Goal: Information Seeking & Learning: Find specific page/section

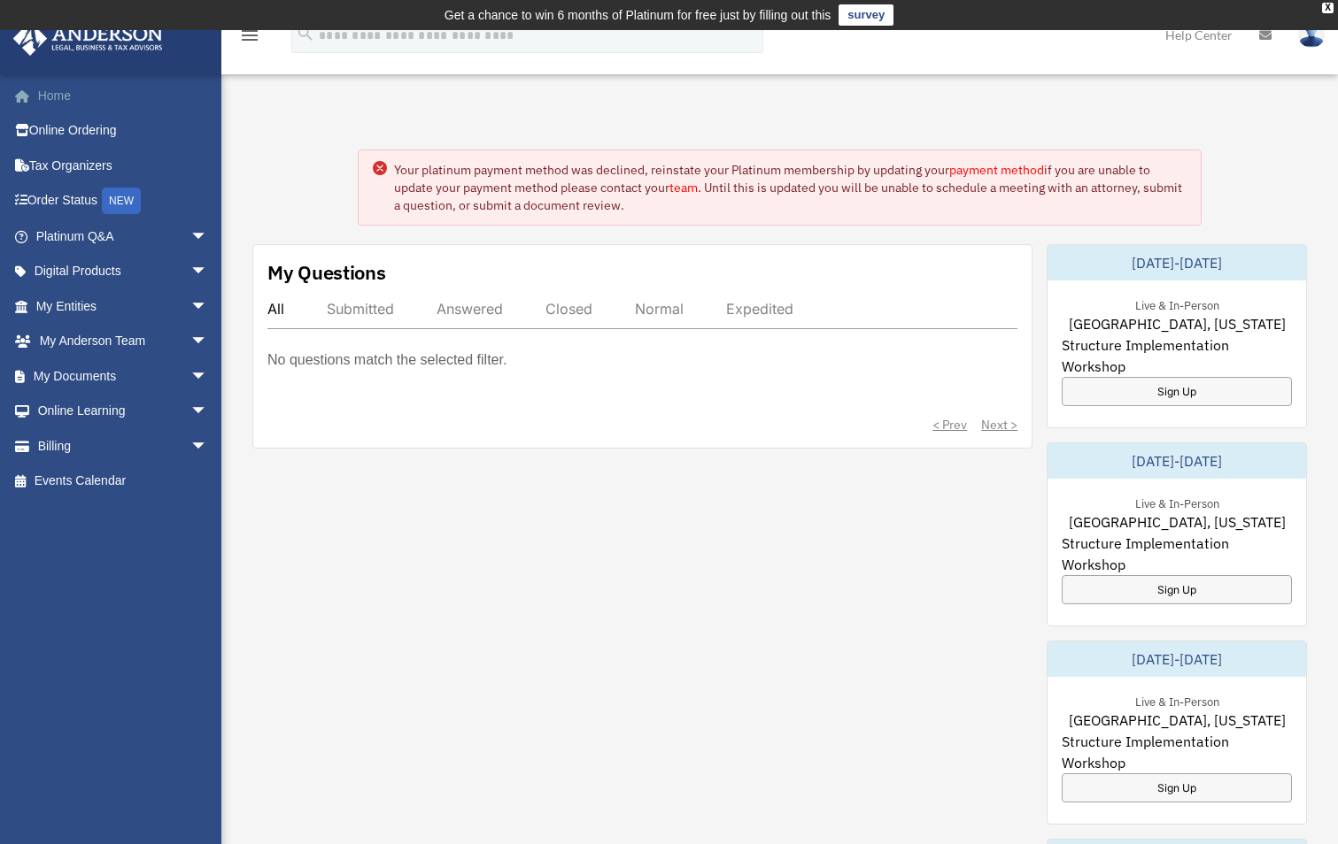
click at [51, 96] on link "Home" at bounding box center [123, 95] width 222 height 35
click at [192, 273] on span "arrow_drop_down" at bounding box center [207, 272] width 35 height 36
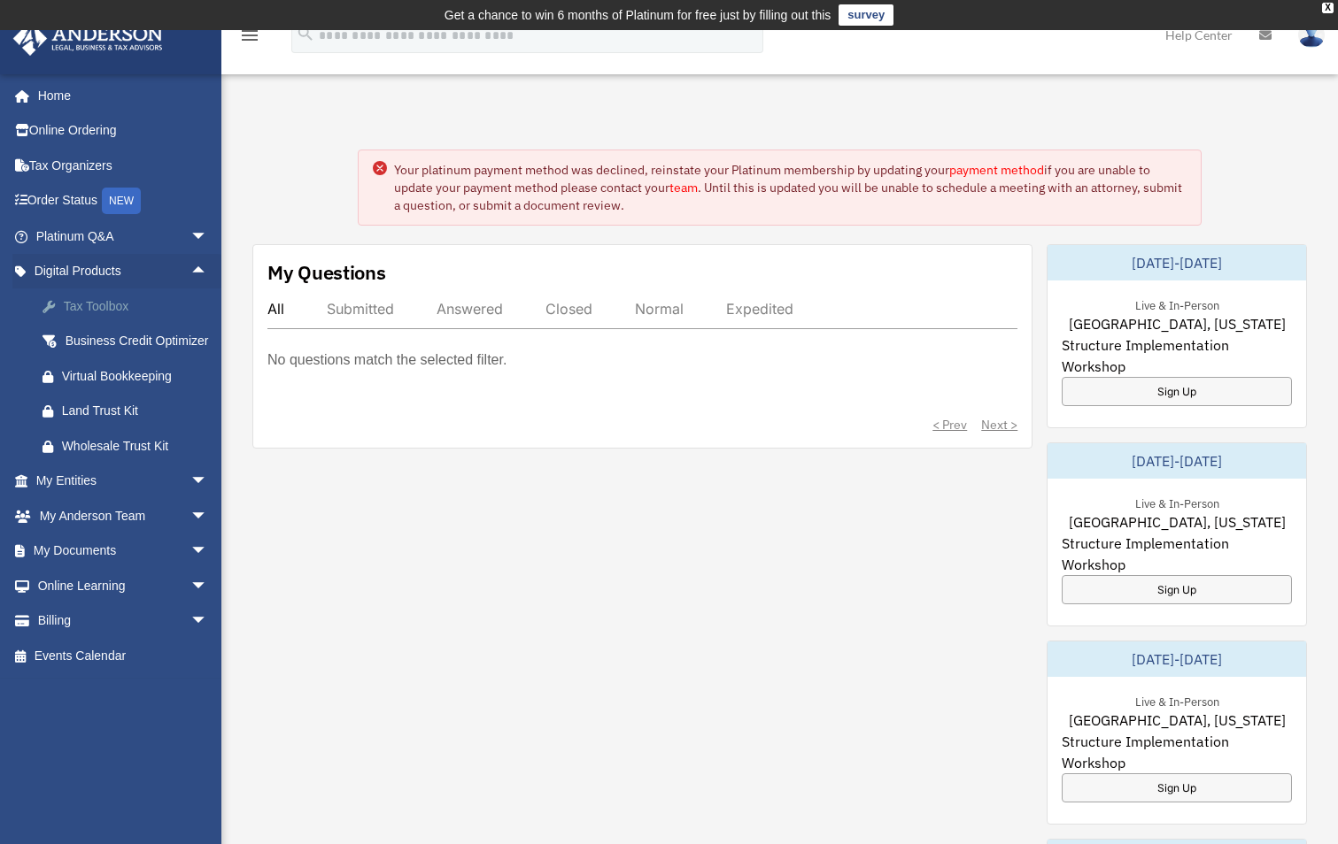
click at [103, 306] on div "Tax Toolbox" at bounding box center [137, 307] width 150 height 22
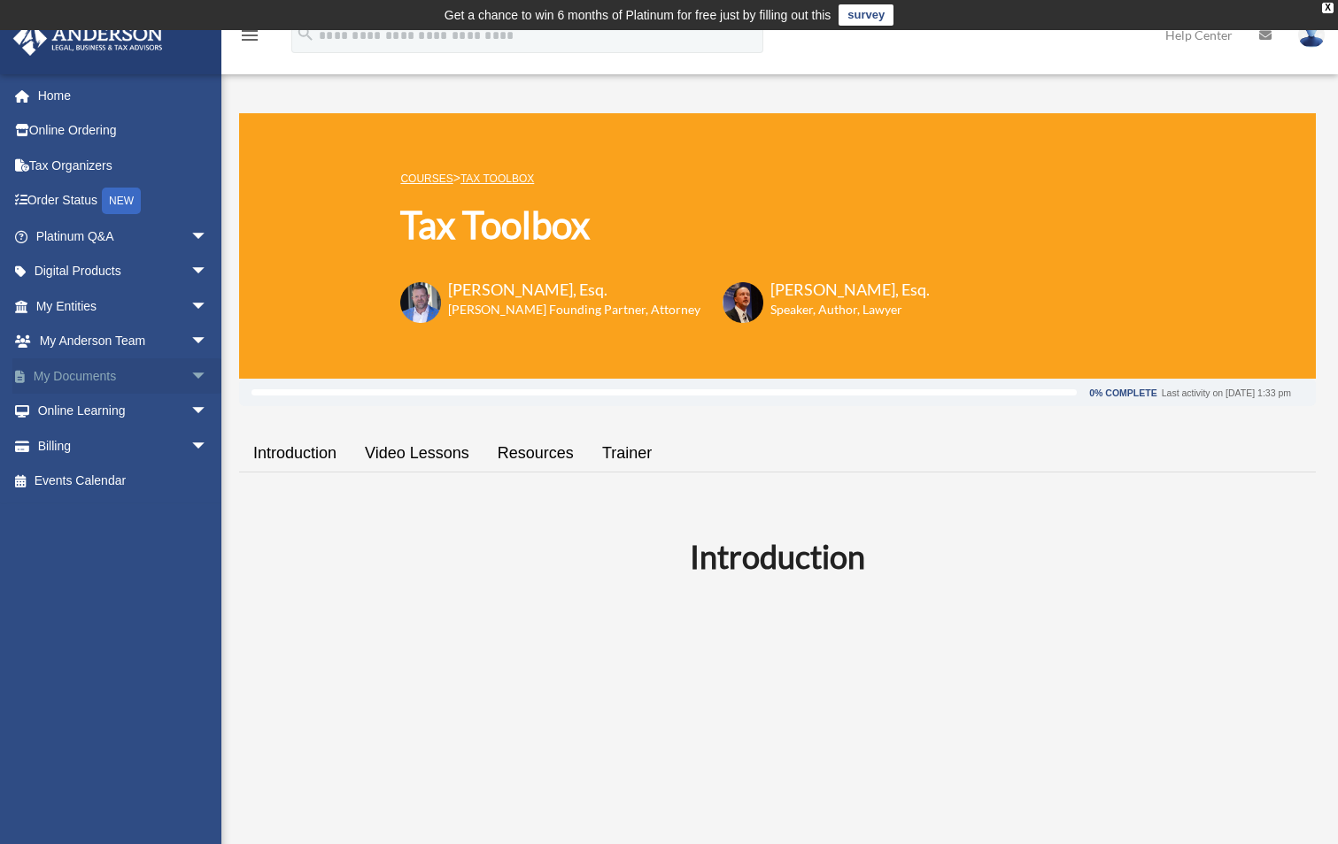
click at [84, 377] on link "My Documents arrow_drop_down" at bounding box center [123, 376] width 222 height 35
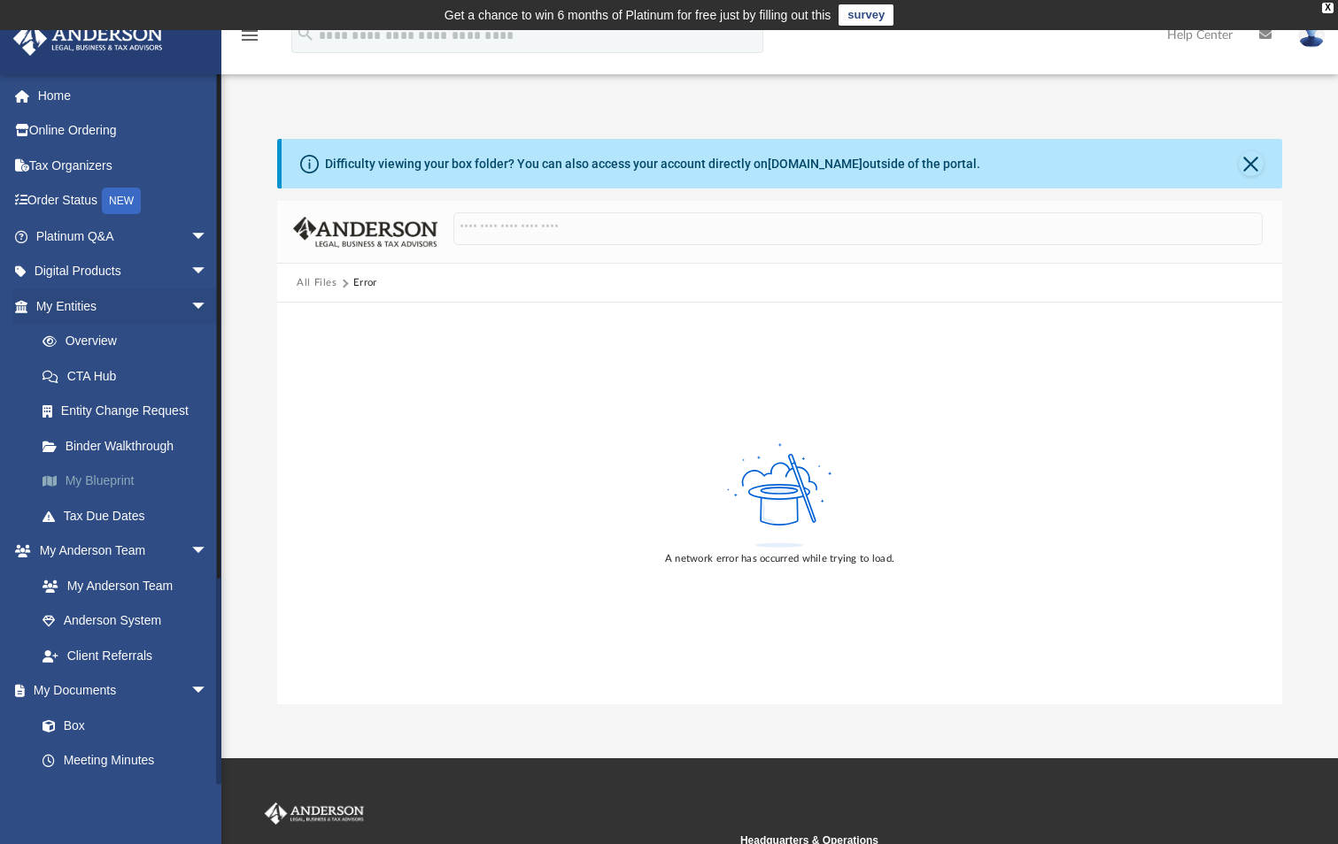
click at [100, 469] on link "My Blueprint" at bounding box center [130, 481] width 210 height 35
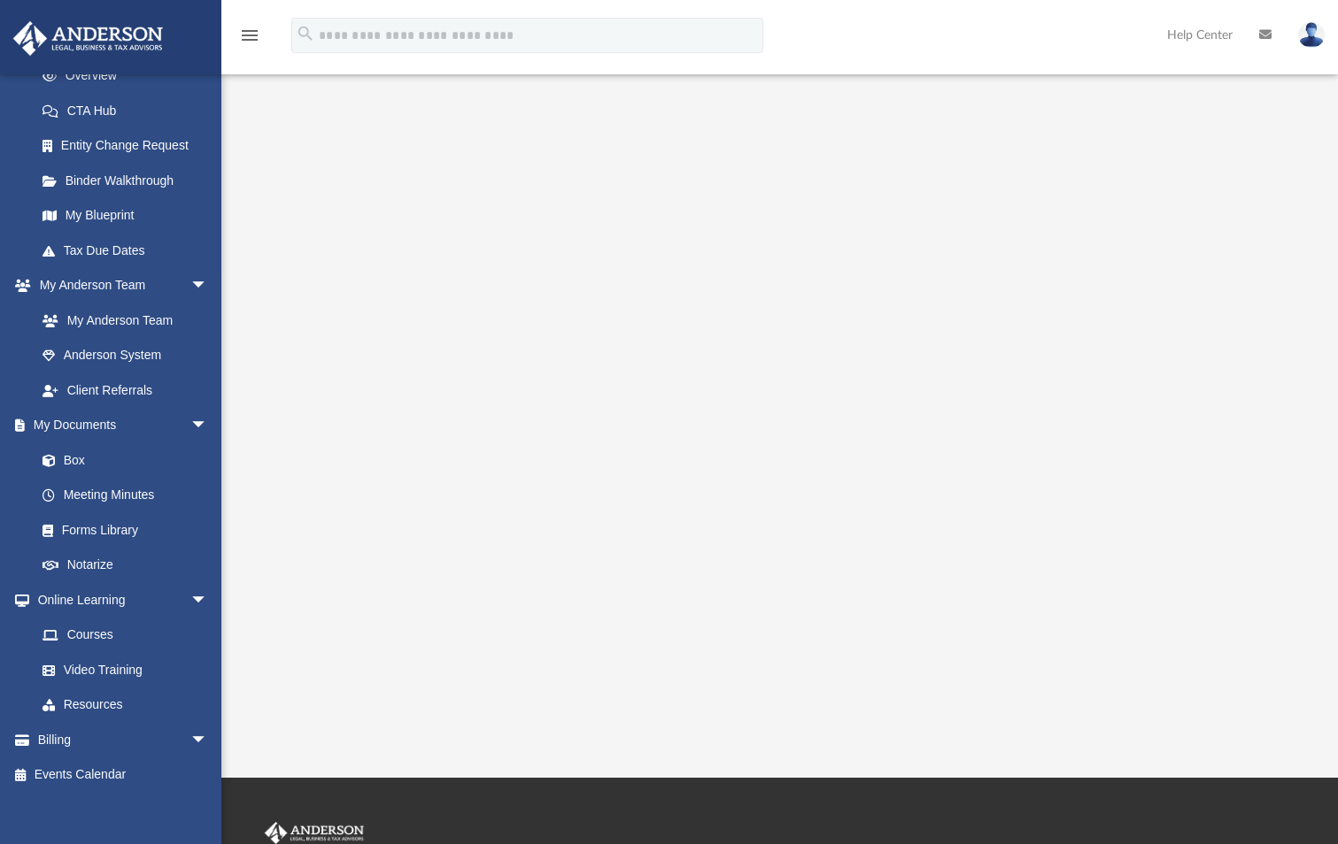
scroll to position [177, 0]
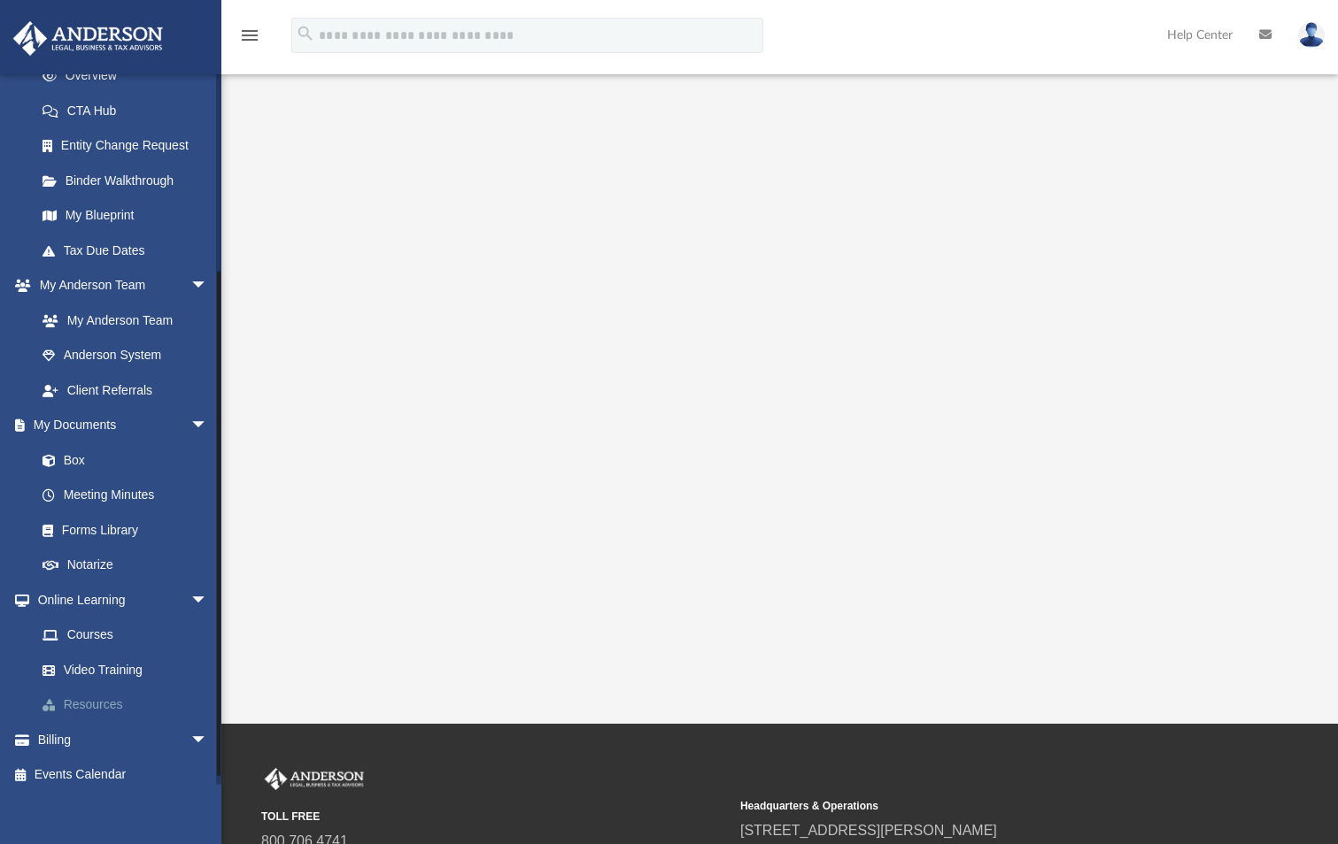
click at [96, 707] on link "Resources" at bounding box center [130, 705] width 210 height 35
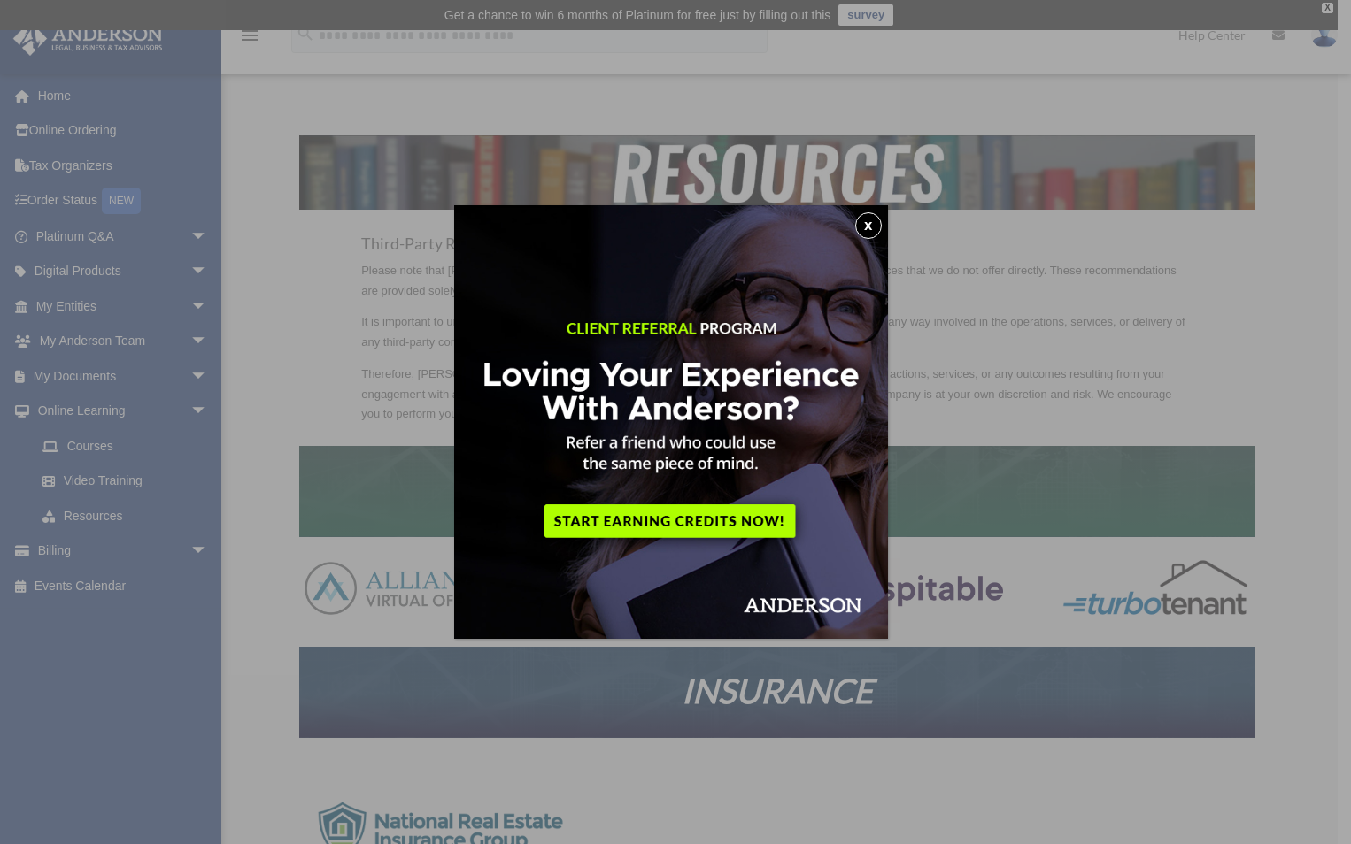
click at [863, 225] on button "x" at bounding box center [868, 225] width 27 height 27
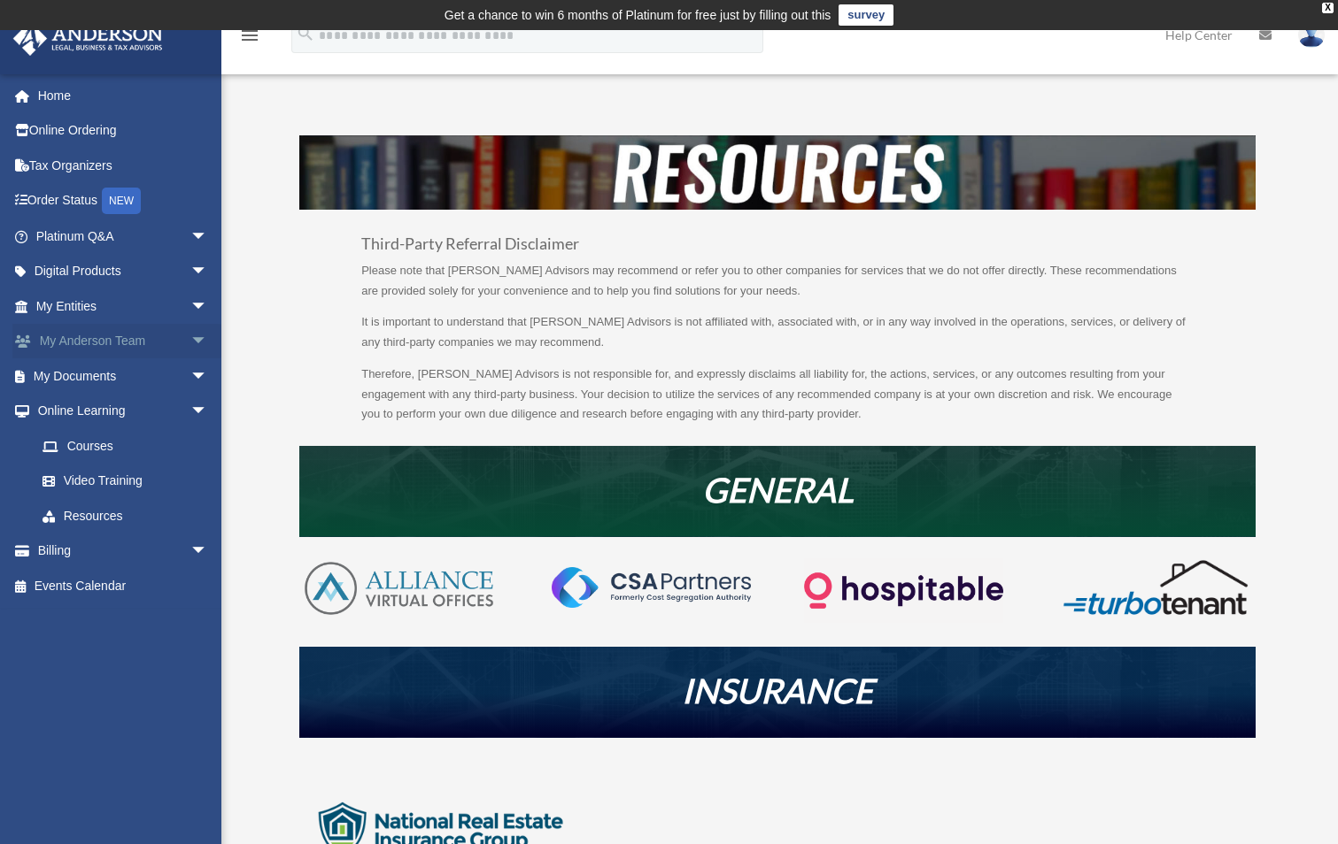
click at [190, 336] on span "arrow_drop_down" at bounding box center [207, 342] width 35 height 36
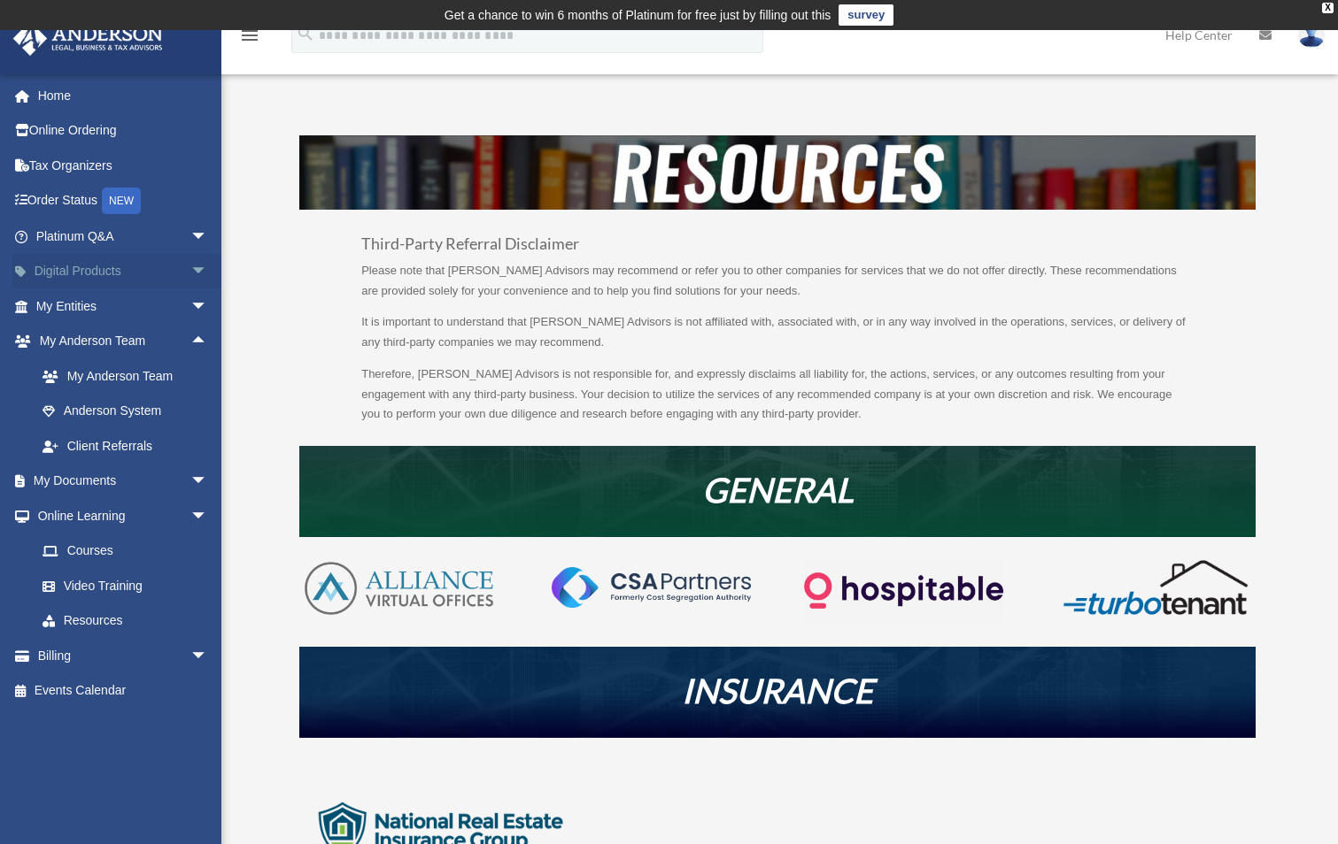
click at [190, 276] on span "arrow_drop_down" at bounding box center [207, 272] width 35 height 36
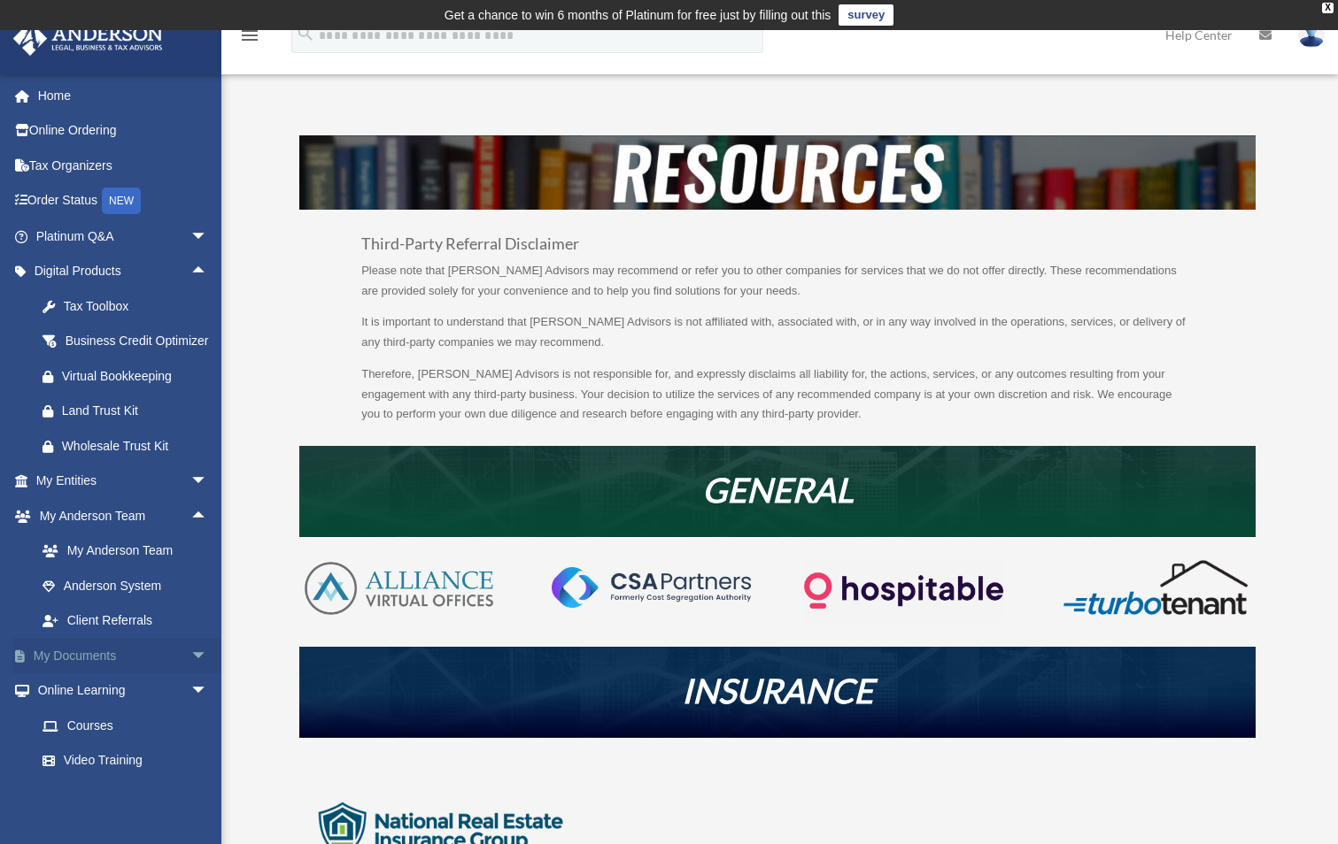
click at [192, 675] on span "arrow_drop_down" at bounding box center [207, 656] width 35 height 36
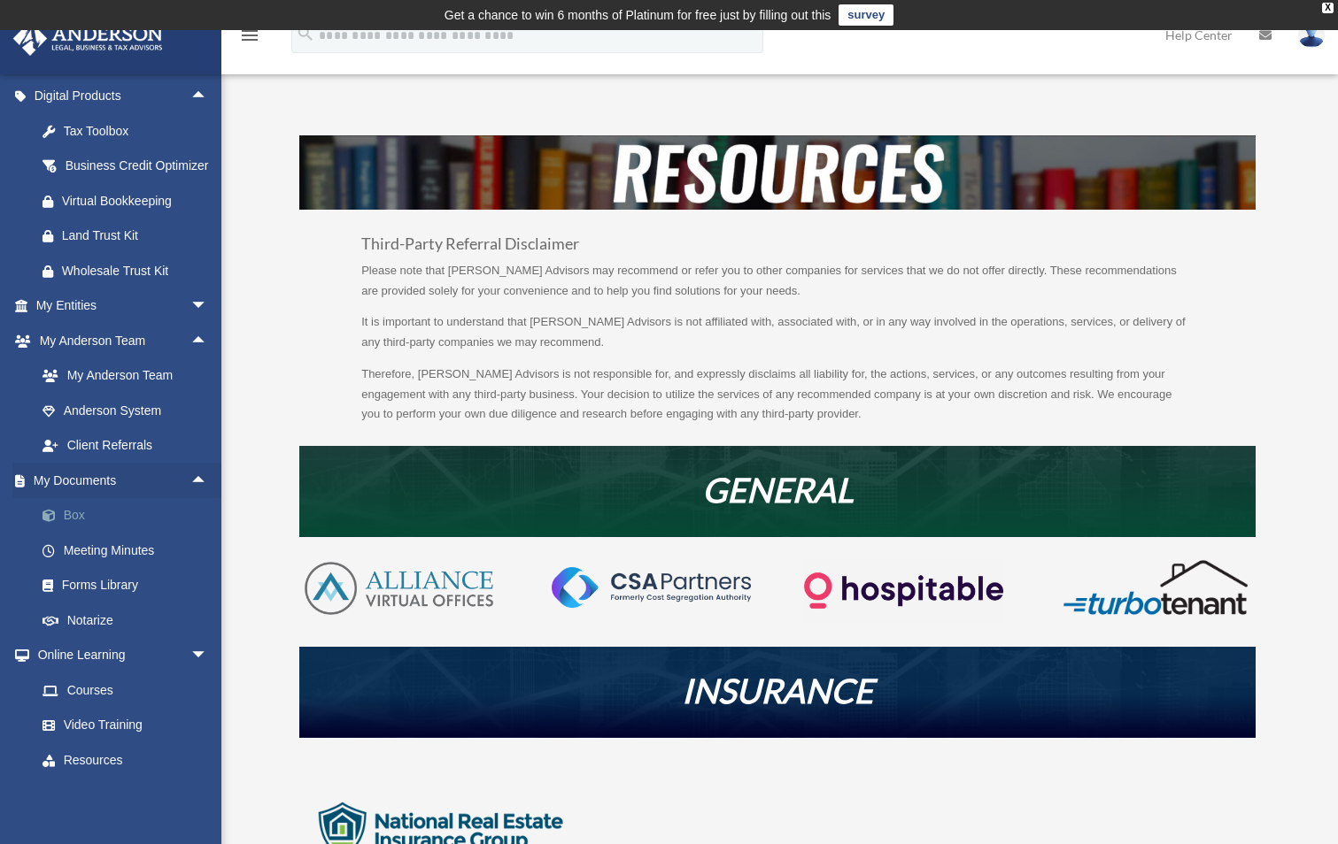
scroll to position [177, 0]
click at [99, 602] on link "Forms Library" at bounding box center [130, 584] width 210 height 35
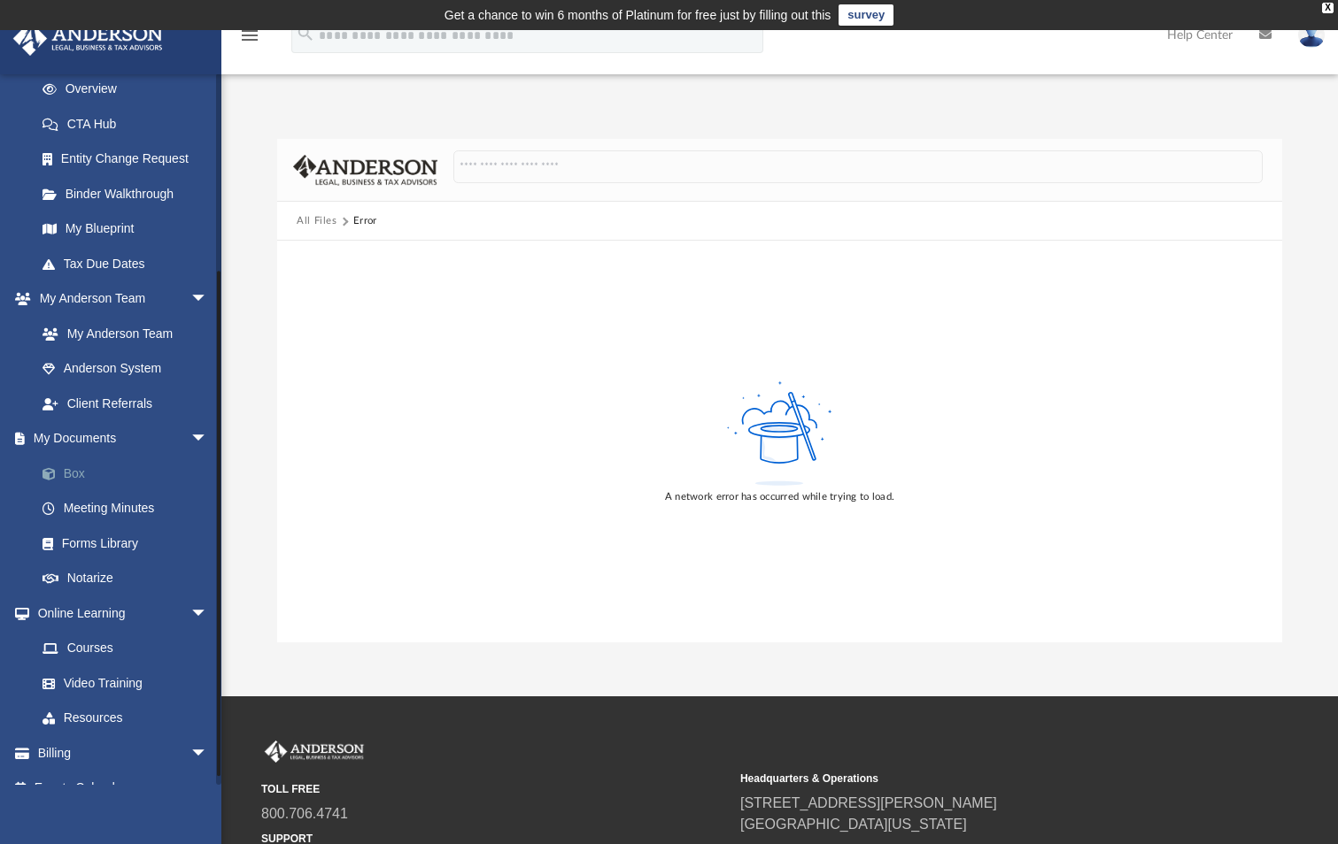
scroll to position [266, 0]
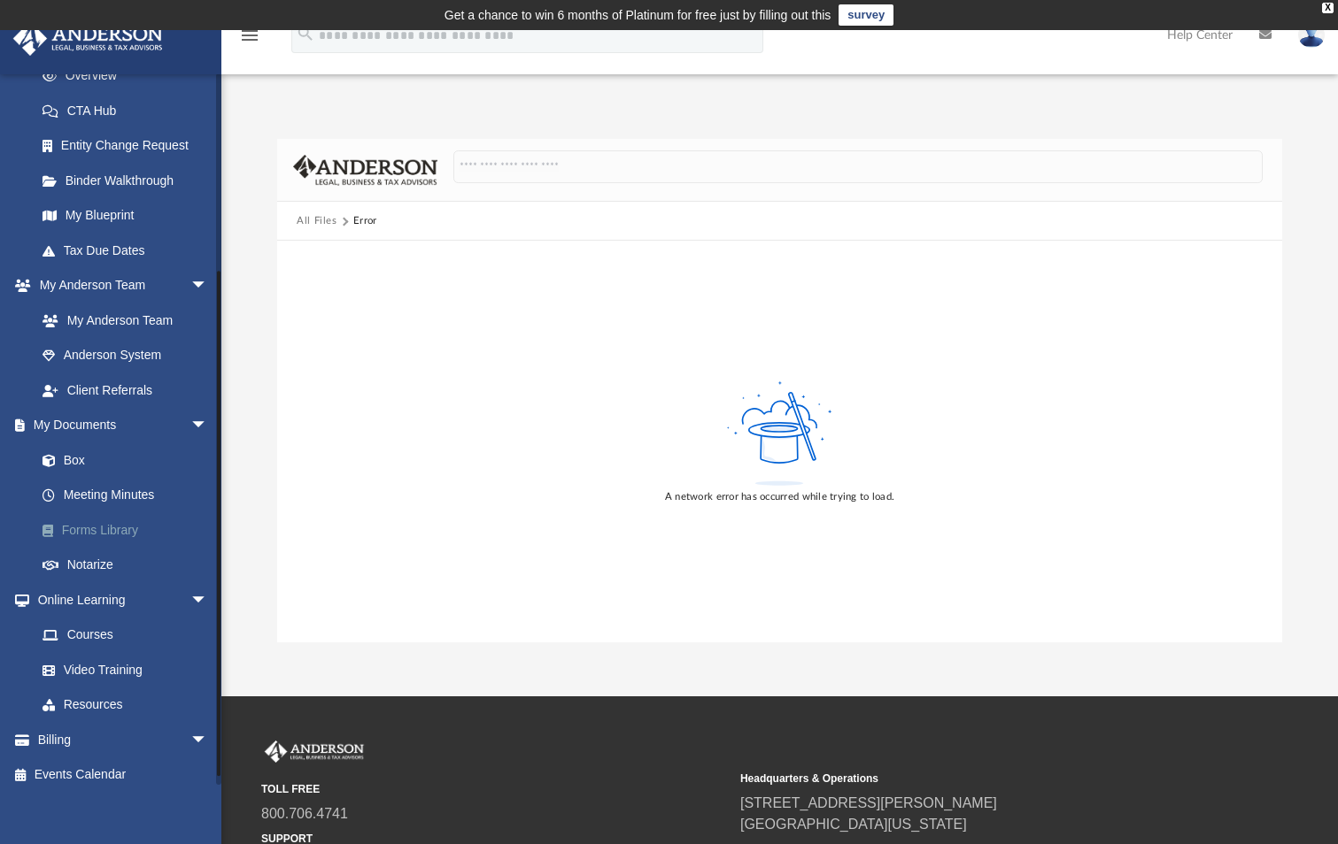
click at [102, 528] on link "Forms Library" at bounding box center [130, 530] width 210 height 35
click at [52, 529] on span at bounding box center [57, 531] width 10 height 12
click at [52, 528] on span at bounding box center [57, 531] width 10 height 12
click at [314, 222] on button "All Files" at bounding box center [317, 221] width 41 height 16
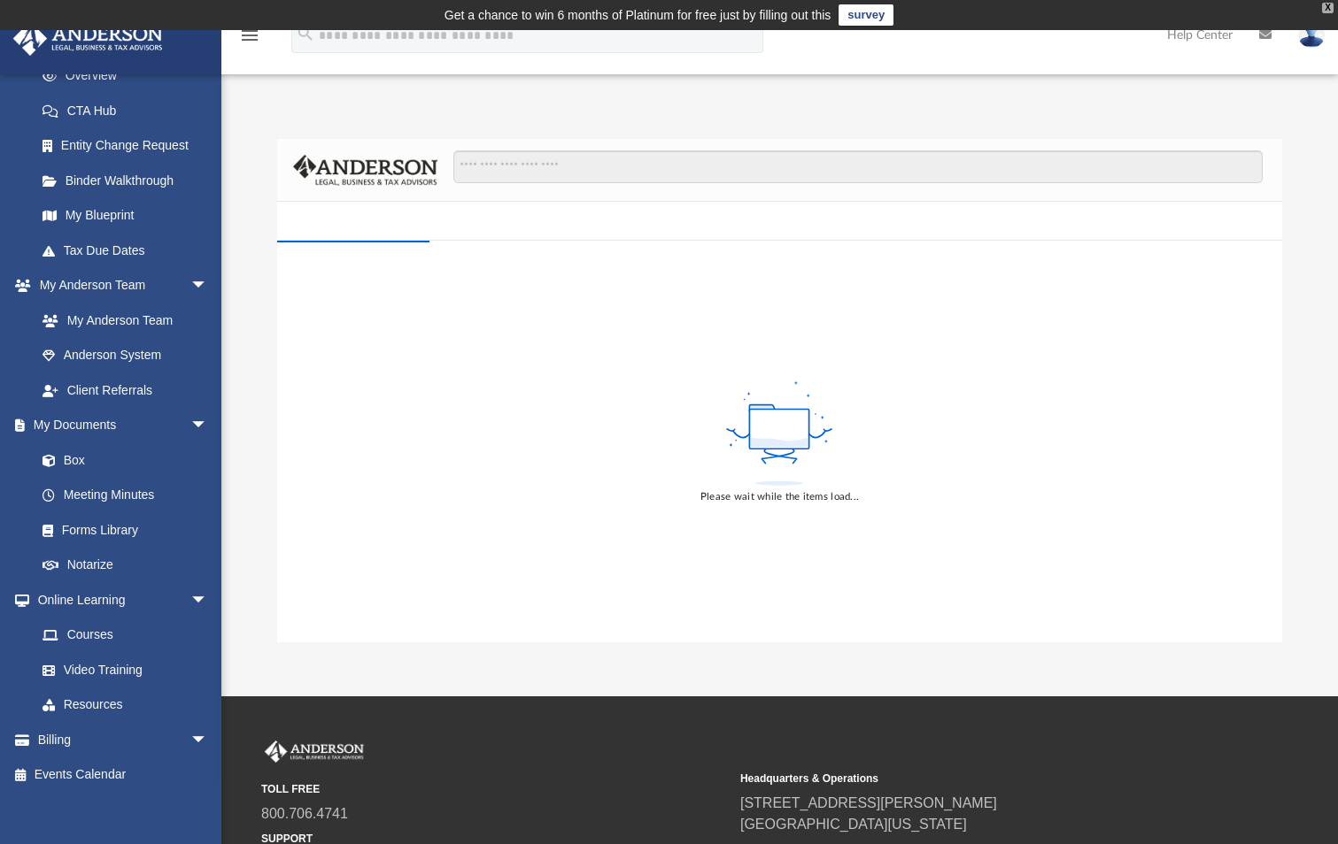
click at [1326, 4] on div "X" at bounding box center [1328, 8] width 12 height 11
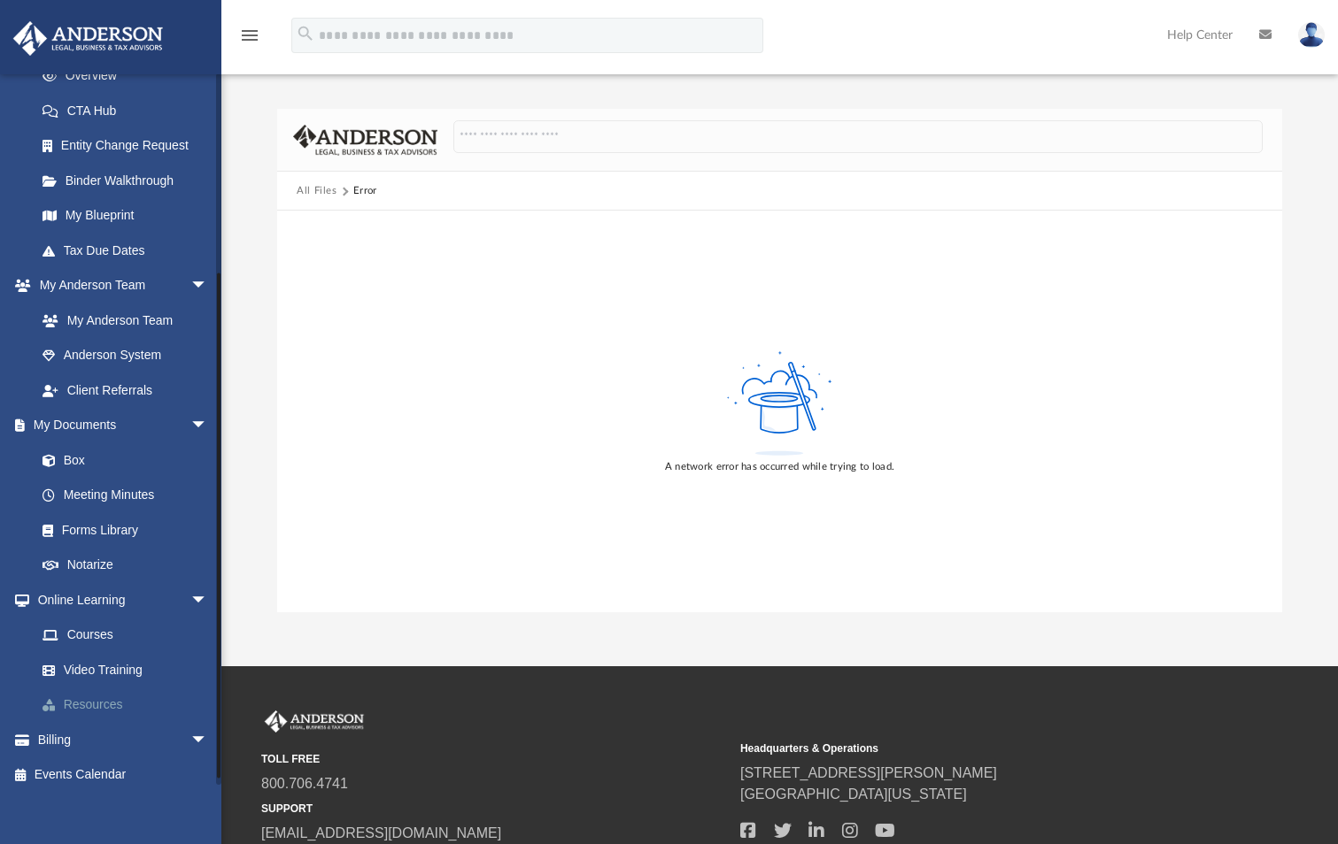
scroll to position [277, 0]
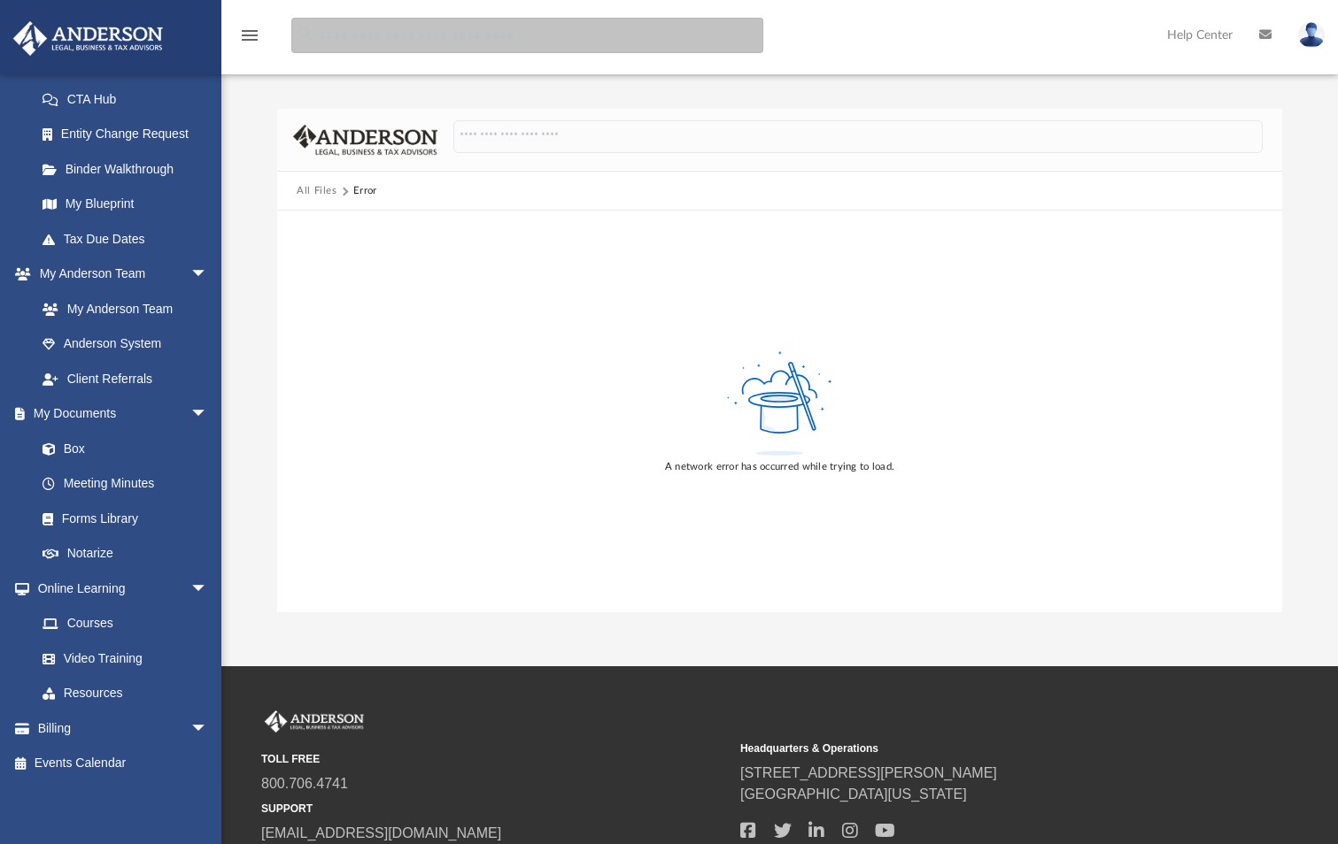
click at [418, 37] on input "search" at bounding box center [527, 35] width 472 height 35
type input "**********"
click at [544, 49] on input "**********" at bounding box center [527, 35] width 472 height 35
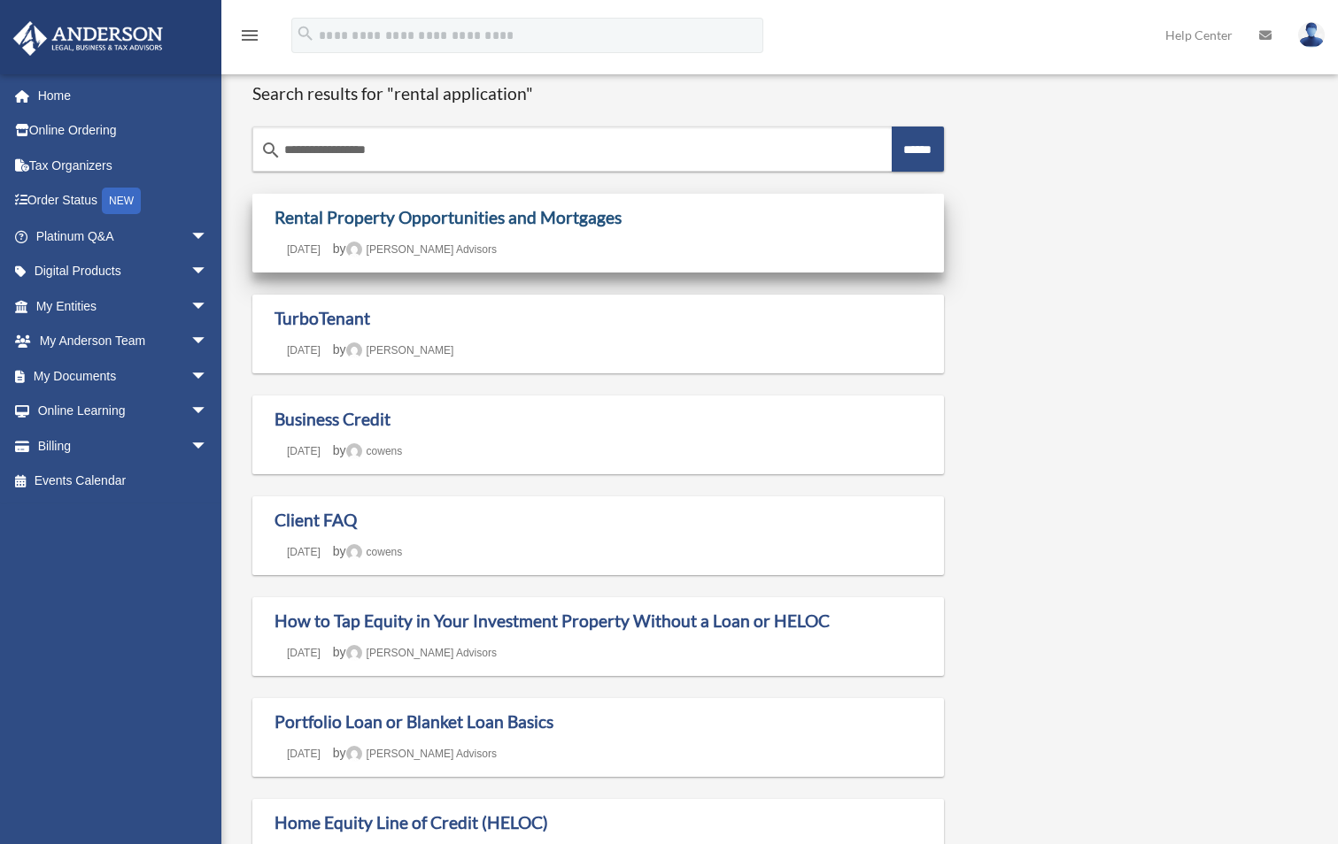
click at [545, 213] on link "Rental Property Opportunities and Mortgages" at bounding box center [447, 217] width 347 height 20
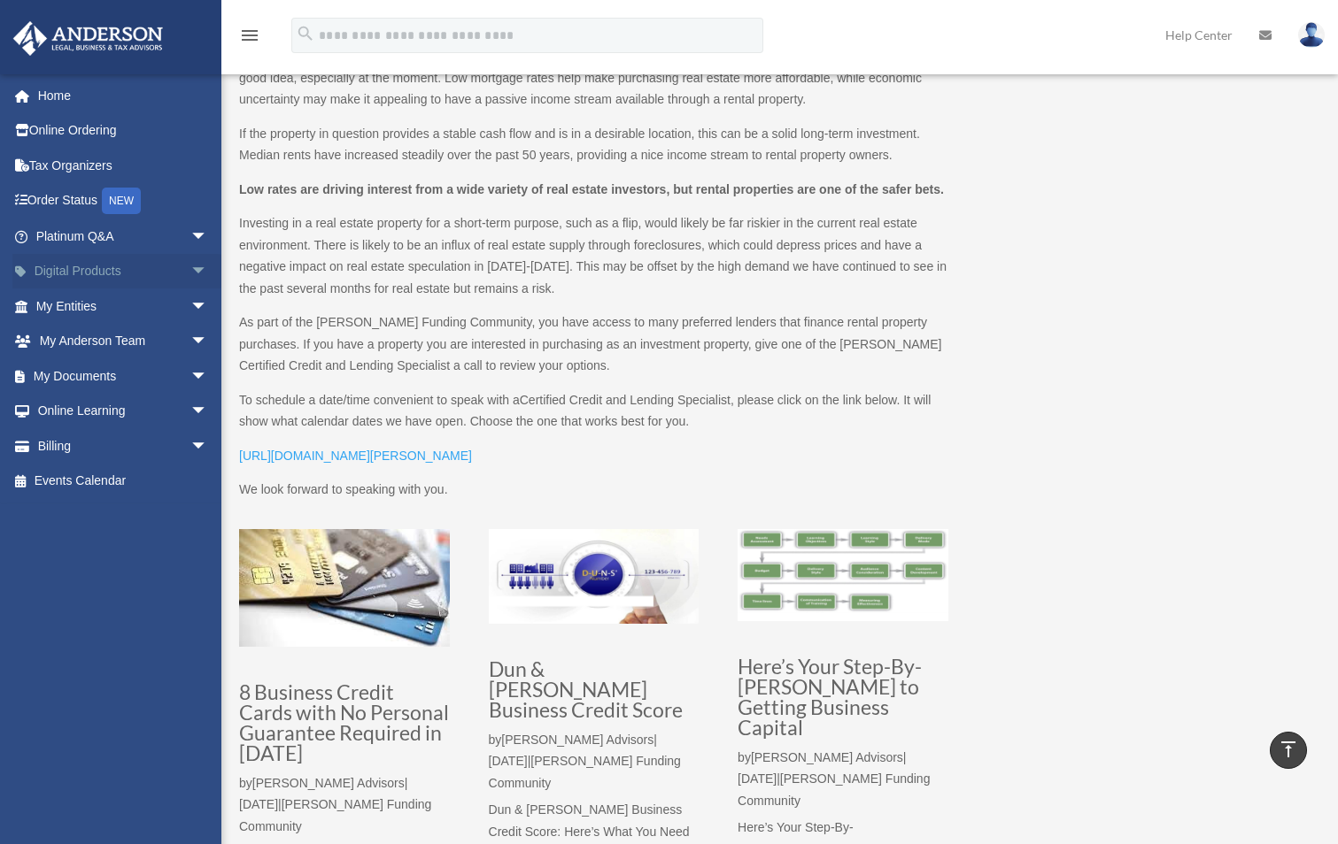
scroll to position [2181, 0]
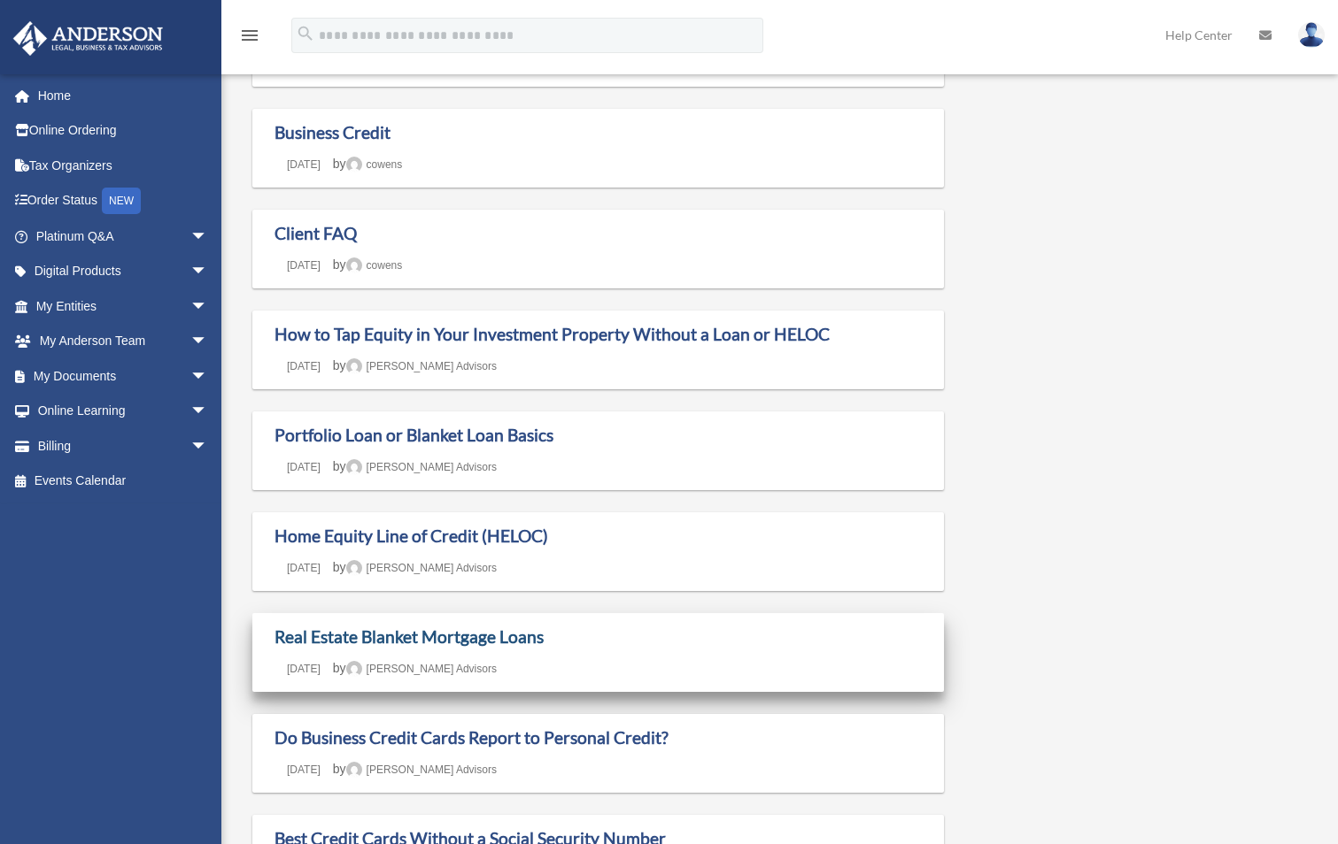
scroll to position [354, 0]
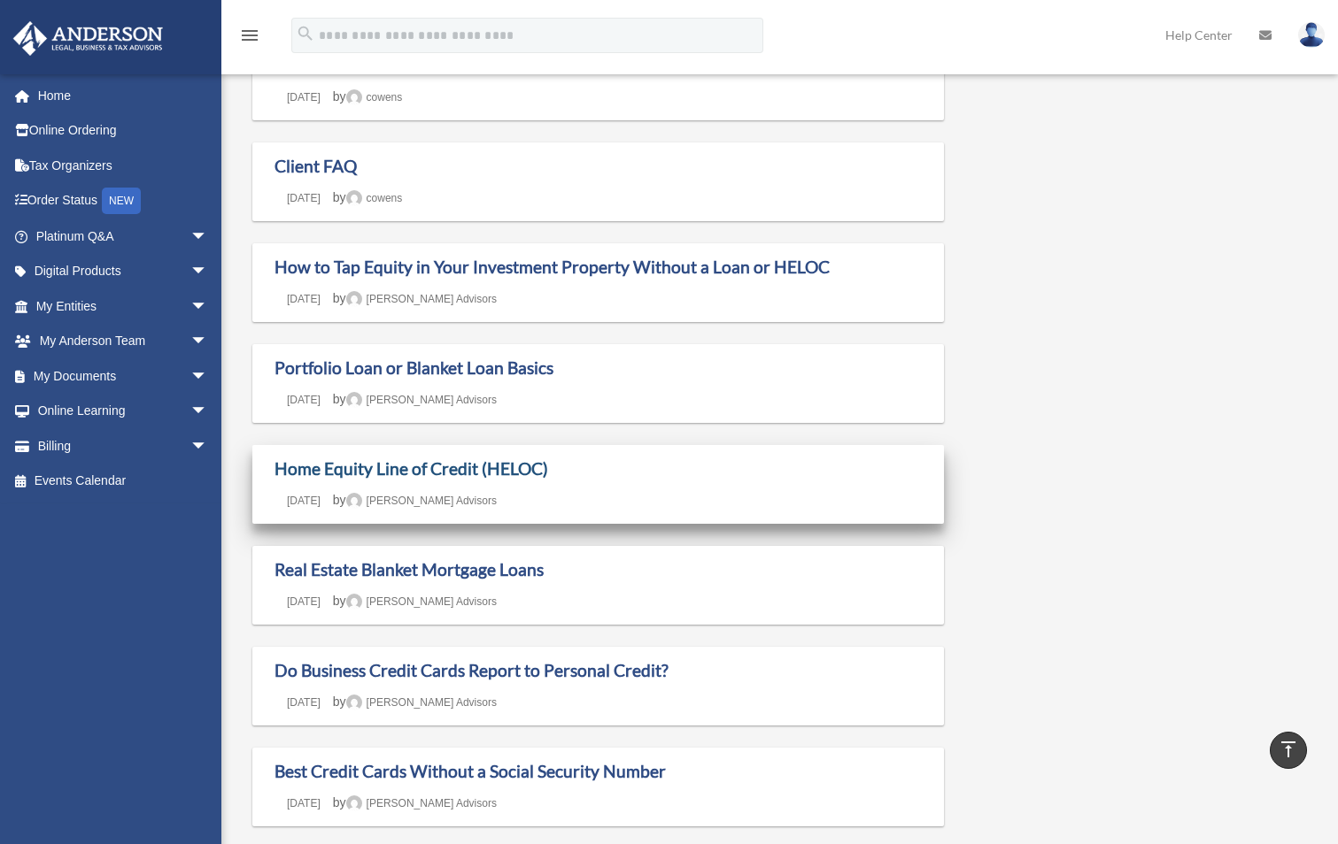
click at [477, 465] on link "Home Equity Line of Credit (HELOC)" at bounding box center [411, 469] width 274 height 20
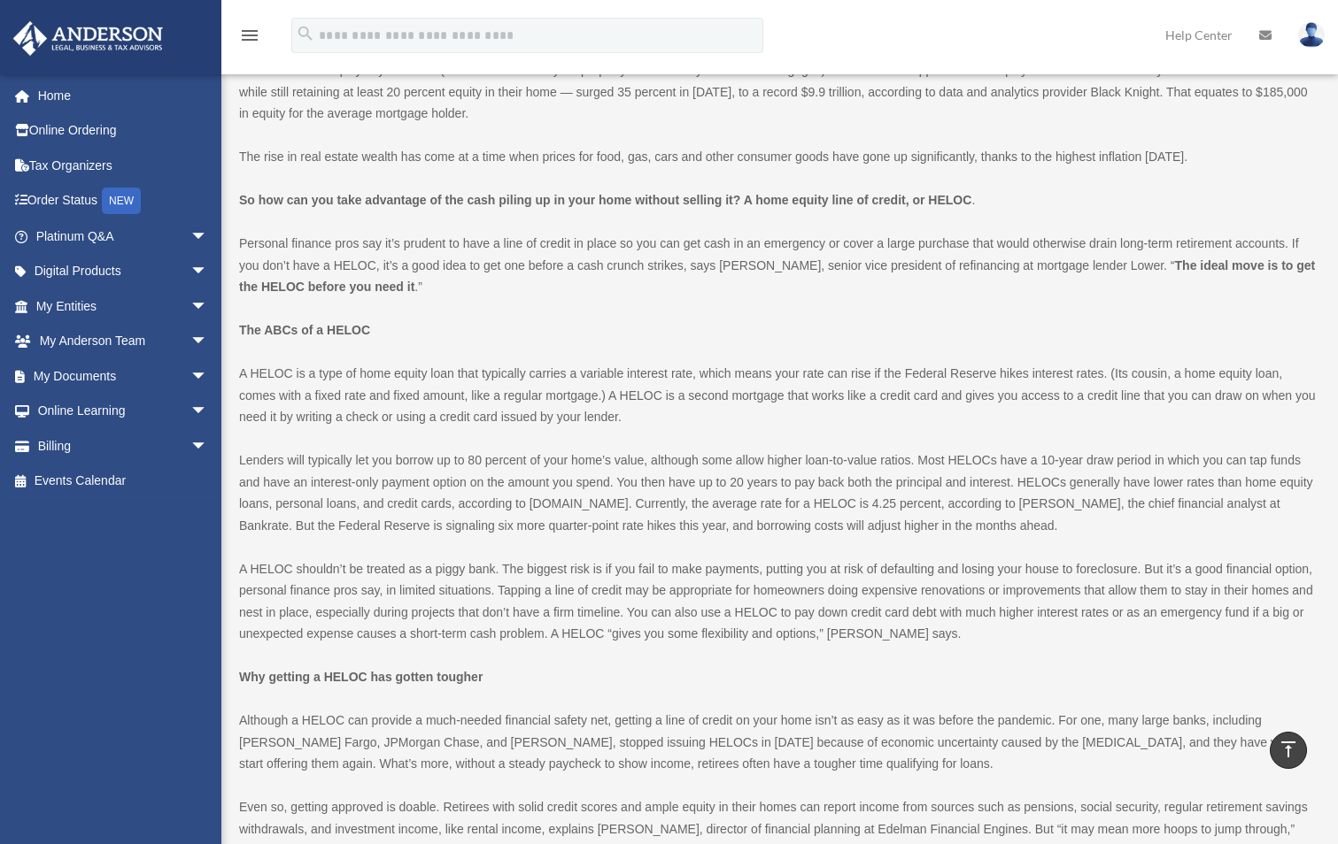
scroll to position [354, 0]
